Goal: Navigation & Orientation: Find specific page/section

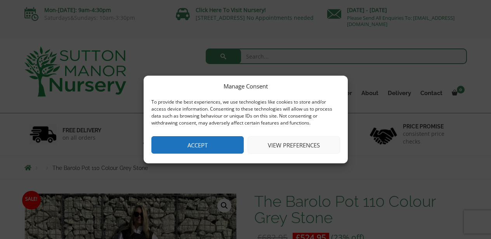
click at [176, 146] on button "Accept" at bounding box center [197, 144] width 92 height 17
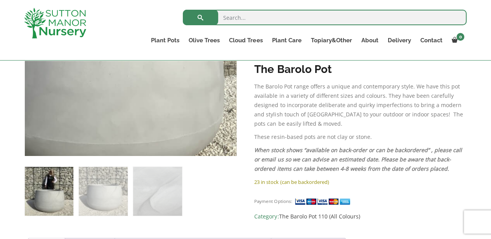
scroll to position [272, 0]
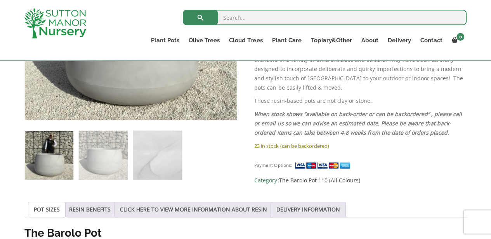
click at [55, 162] on img at bounding box center [49, 155] width 48 height 48
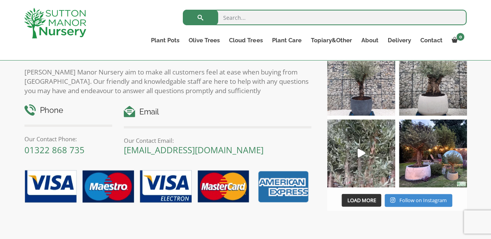
scroll to position [931, 0]
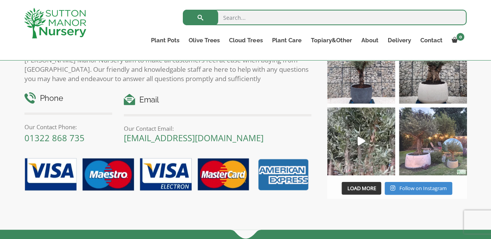
click at [422, 145] on img at bounding box center [433, 141] width 68 height 68
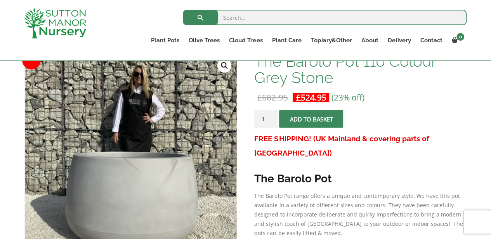
scroll to position [78, 0]
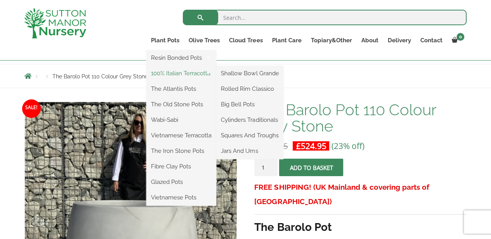
click at [170, 76] on link "100% Italian Terracotta" at bounding box center [181, 74] width 70 height 12
